Goal: Task Accomplishment & Management: Use online tool/utility

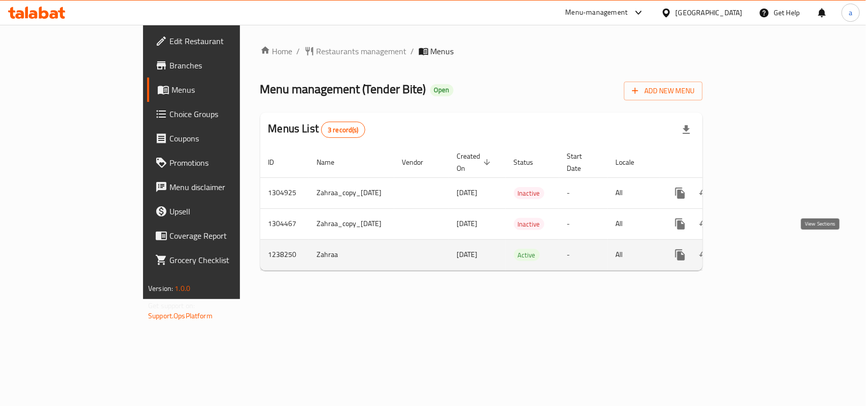
click at [760, 252] on icon "enhanced table" at bounding box center [753, 255] width 12 height 12
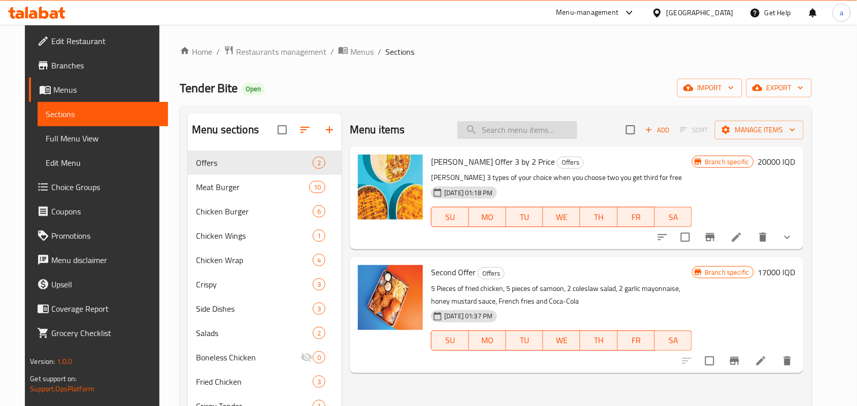
click at [517, 134] on input "search" at bounding box center [517, 130] width 120 height 18
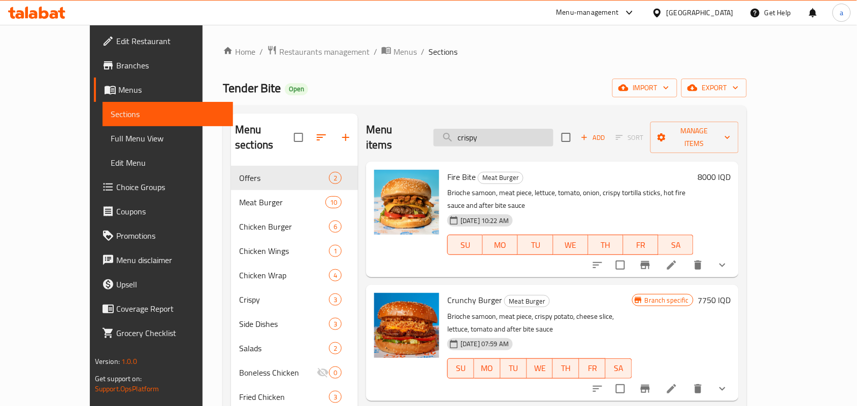
click at [483, 136] on input "crispy" at bounding box center [493, 138] width 120 height 18
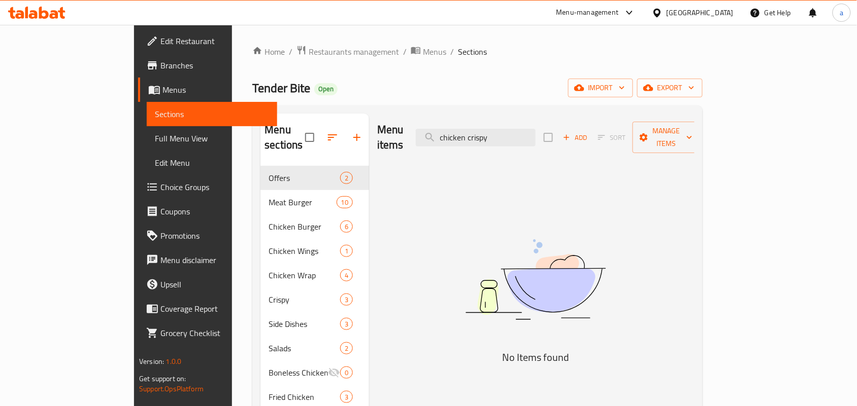
type input "chicken crispy"
drag, startPoint x: 535, startPoint y: 136, endPoint x: 460, endPoint y: 142, distance: 75.8
click at [460, 142] on div "Menu items chicken crispy Add Sort Manage items" at bounding box center [535, 138] width 317 height 48
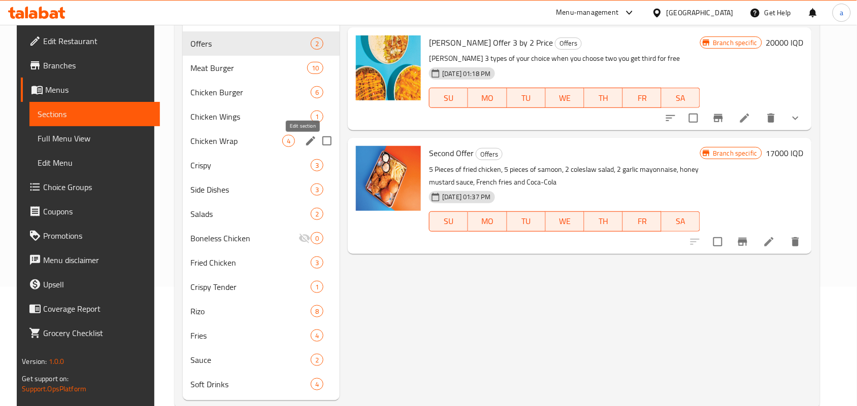
scroll to position [148, 0]
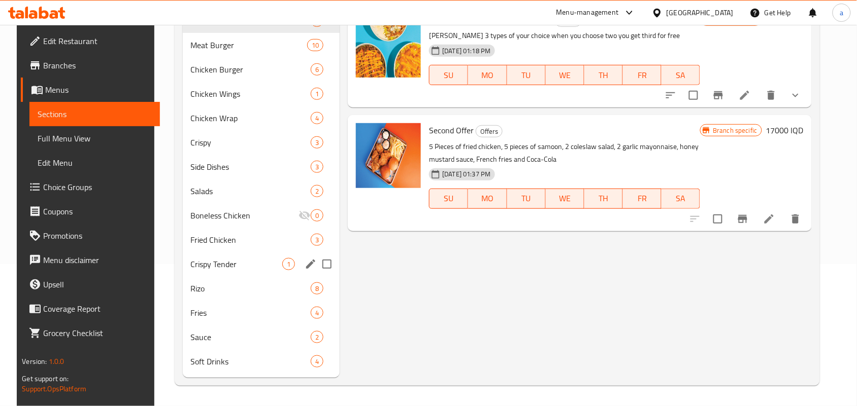
click at [250, 270] on span "Crispy Tender" at bounding box center [237, 264] width 92 height 12
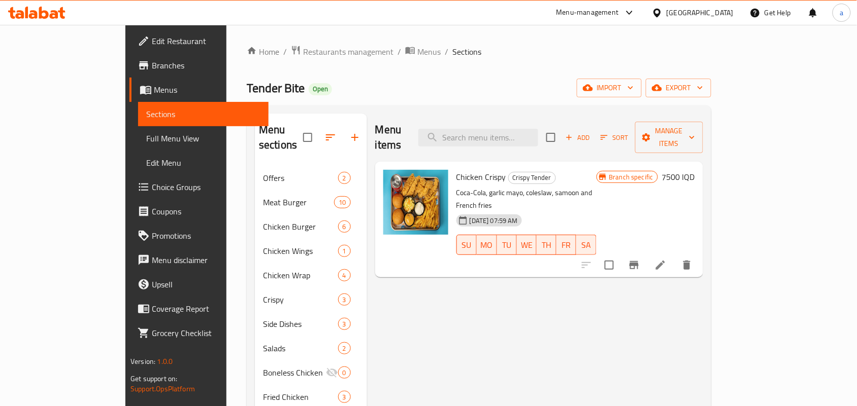
click at [456, 169] on span "Chicken Crispy" at bounding box center [481, 176] width 50 height 15
copy h6 "Chicken Crispy"
click at [146, 135] on span "Full Menu View" at bounding box center [203, 138] width 114 height 12
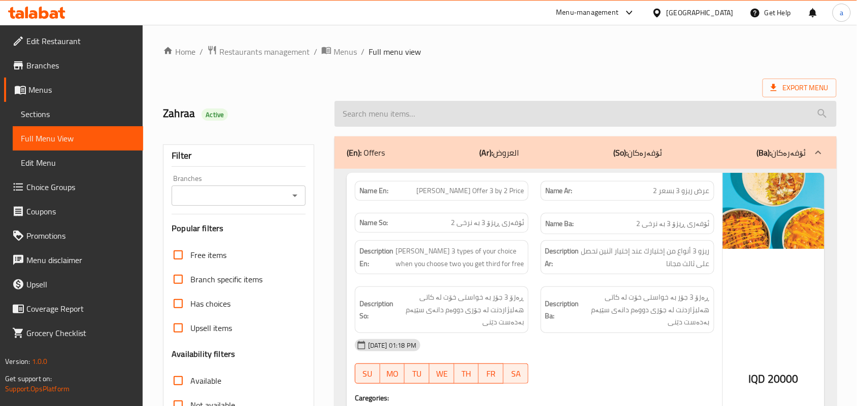
click at [384, 114] on input "search" at bounding box center [585, 114] width 502 height 26
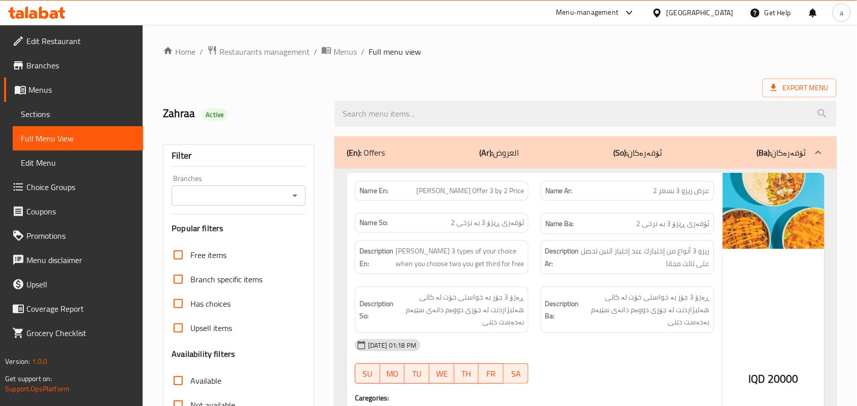
paste input "Chicken Crispy"
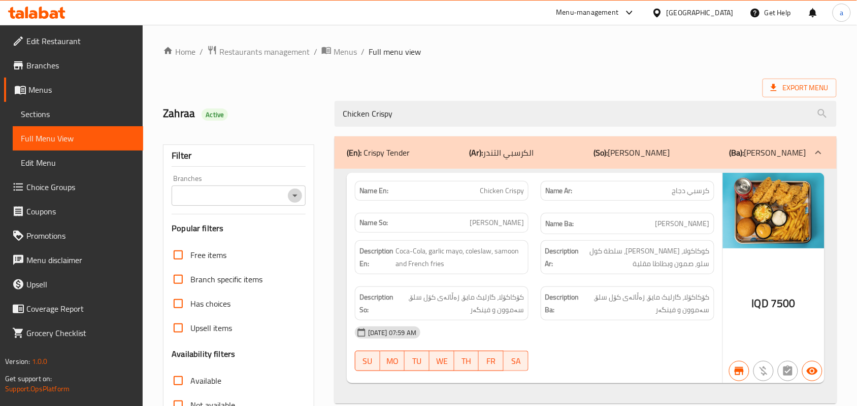
click at [295, 198] on icon "Open" at bounding box center [295, 196] width 12 height 12
type input "Chicken Crispy"
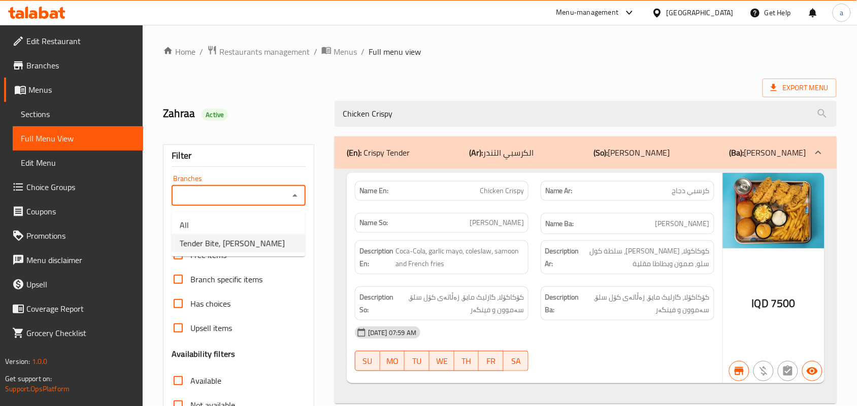
click at [244, 242] on span "Tender Bite, [PERSON_NAME]" at bounding box center [232, 243] width 105 height 12
type input "Tender Bite, [PERSON_NAME]"
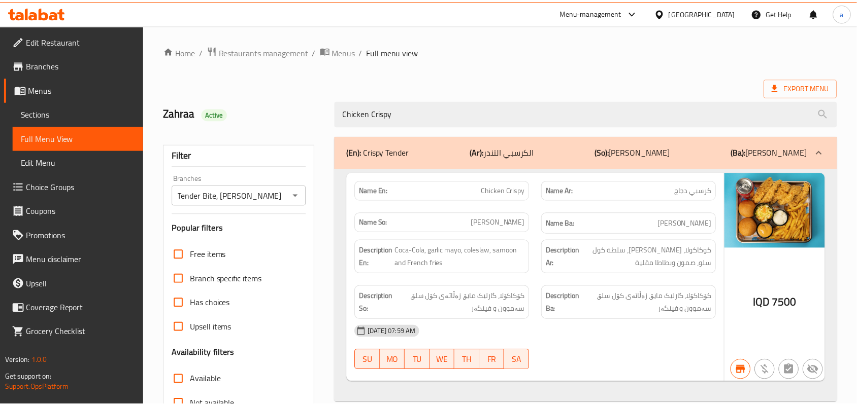
scroll to position [150, 0]
